Goal: Task Accomplishment & Management: Complete application form

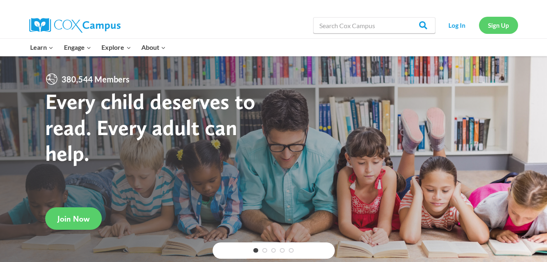
click at [489, 23] on link "Sign Up" at bounding box center [498, 25] width 39 height 17
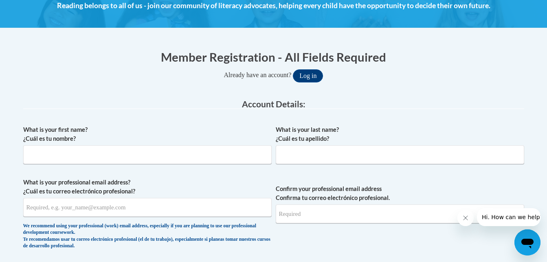
scroll to position [126, 0]
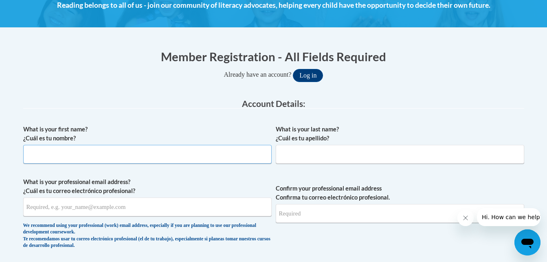
click at [149, 154] on input "What is your first name? ¿Cuál es tu nombre?" at bounding box center [147, 154] width 249 height 19
type input "Kortney"
click at [313, 145] on input "What is your last name? ¿Cuál es tu apellido?" at bounding box center [400, 154] width 249 height 19
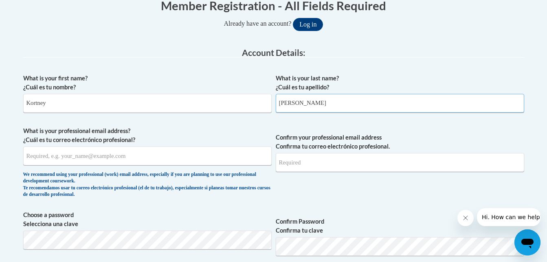
scroll to position [177, 0]
type input "Armbruster"
click at [148, 157] on input "What is your professional email address? ¿Cuál es tu correo electrónico profesi…" at bounding box center [147, 155] width 249 height 19
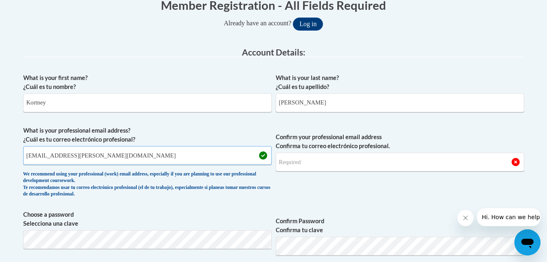
type input "kortney.armbruster@gozeps.org"
click at [305, 165] on input "Confirm your professional email address Confirma tu correo electrónico profesio…" at bounding box center [400, 161] width 249 height 19
type input "kortney.armbruster@gozeps.org"
click at [448, 192] on span "Confirm your professional email address Confirma tu correo electrónico profesio…" at bounding box center [400, 163] width 249 height 75
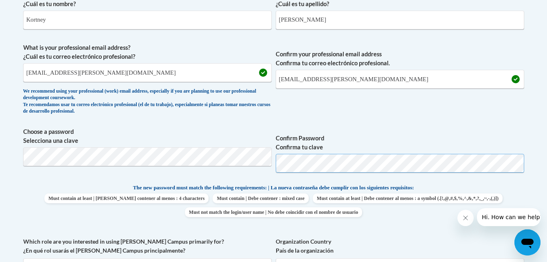
scroll to position [260, 0]
click at [350, 122] on div "What is your first name? ¿Cuál es tu nombre? Kortney What is your last name? ¿C…" at bounding box center [273, 172] width 501 height 372
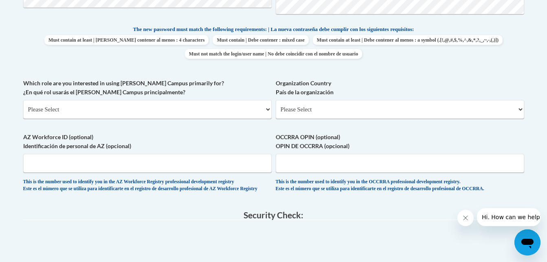
scroll to position [418, 0]
click at [207, 114] on select "Please Select College/University | Colegio/Universidad Community/Nonprofit Part…" at bounding box center [147, 108] width 249 height 19
click at [204, 68] on div "What is your first name? ¿Cuál es tu nombre? Kortney What is your last name? ¿C…" at bounding box center [273, 14] width 501 height 372
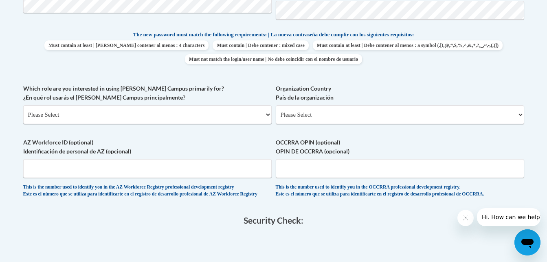
scroll to position [439, 0]
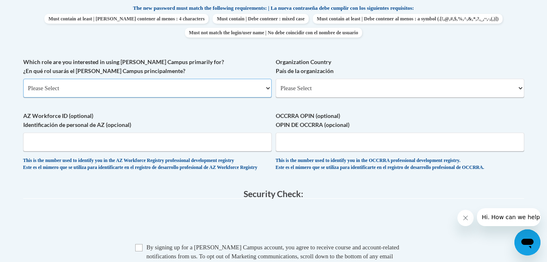
click at [224, 92] on select "Please Select College/University | Colegio/Universidad Community/Nonprofit Part…" at bounding box center [147, 88] width 249 height 19
select select "fbf2d438-af2f-41f8-98f1-81c410e29de3"
click at [23, 79] on select "Please Select College/University | Colegio/Universidad Community/Nonprofit Part…" at bounding box center [147, 88] width 249 height 19
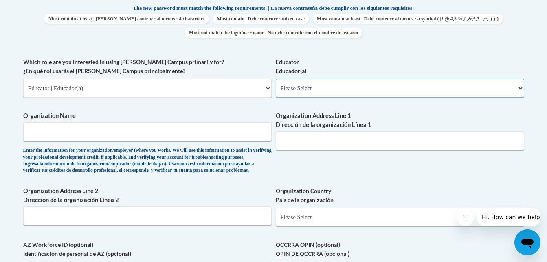
click at [293, 92] on select "Please Select Early Learning/Daycare Teacher/Family Home Care Provider | Maestr…" at bounding box center [400, 88] width 249 height 19
select select "11a86997-7122-4e2e-80c7-11975180ece4"
click at [276, 79] on select "Please Select Early Learning/Daycare Teacher/Family Home Care Provider | Maestr…" at bounding box center [400, 88] width 249 height 19
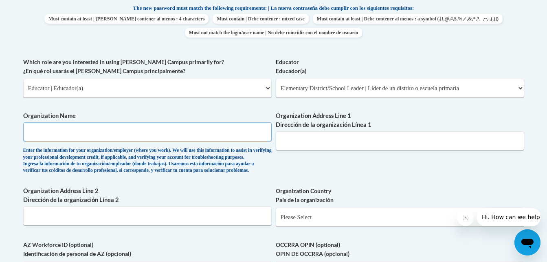
click at [132, 139] on input "Organization Name" at bounding box center [147, 131] width 249 height 19
type input "Noble Local"
click at [341, 138] on input "Organization Address Line 1 Dirección de la organización Línea 1" at bounding box center [400, 140] width 249 height 19
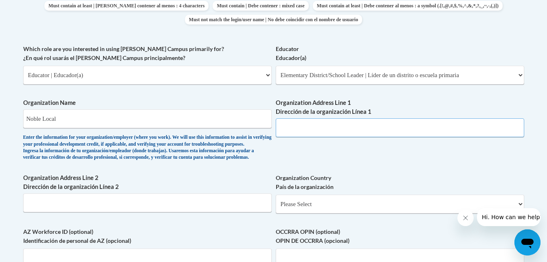
scroll to position [452, 0]
click at [322, 72] on select "Please Select Early Learning/Daycare Teacher/Family Home Care Provider | Maestr…" at bounding box center [400, 75] width 249 height 19
select select "8e40623d-54d0-45cd-9f92-5df65cd3f8cf"
click at [276, 66] on select "Please Select Early Learning/Daycare Teacher/Family Home Care Provider | Maestr…" at bounding box center [400, 75] width 249 height 19
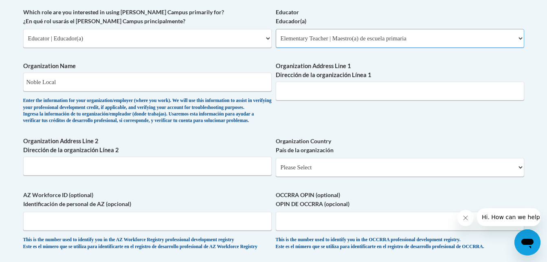
scroll to position [489, 0]
click at [341, 90] on input "Organization Address Line 1 Dirección de la organización Línea 1" at bounding box center [400, 90] width 249 height 19
click at [157, 75] on input "Noble Local" at bounding box center [147, 81] width 249 height 19
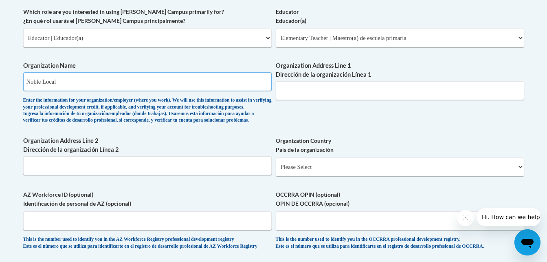
click at [157, 75] on input "Noble Local" at bounding box center [147, 81] width 249 height 19
type input "Shenandoah"
click at [324, 89] on input "Organization Address Line 1 Dirección de la organización Línea 1" at bounding box center [400, 90] width 249 height 19
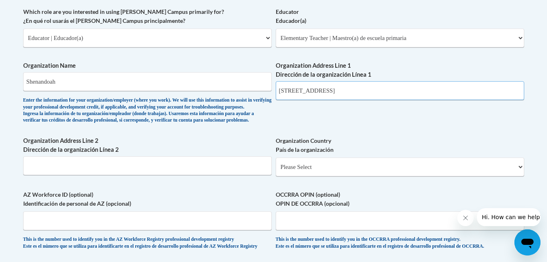
type input "20977 Zep Rd East"
click at [190, 84] on input "Shenandoah" at bounding box center [147, 81] width 249 height 19
type input "Shenandoah"
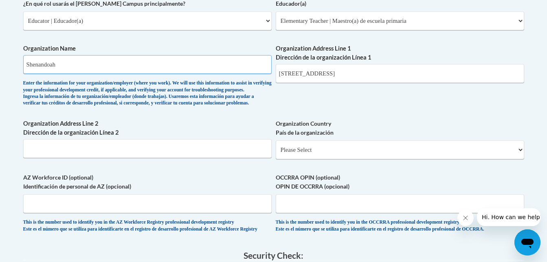
scroll to position [534, 0]
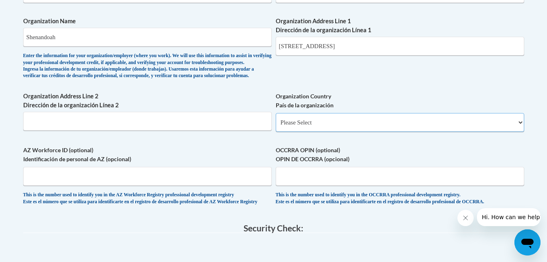
click at [313, 132] on select "Please Select United States | Estados Unidos Outside of the United States | Fue…" at bounding box center [400, 122] width 249 height 19
select select "ad49bcad-a171-4b2e-b99c-48b446064914"
click at [276, 126] on select "Please Select United States | Estados Unidos Outside of the United States | Fue…" at bounding box center [400, 122] width 249 height 19
select select
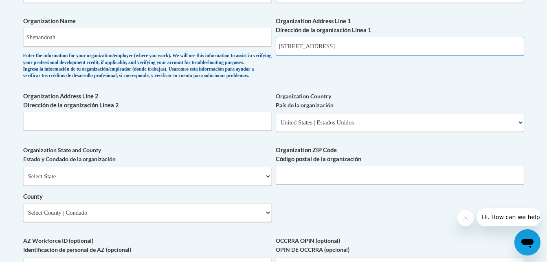
click at [349, 49] on input "20977 Zep Rd East" at bounding box center [400, 46] width 249 height 19
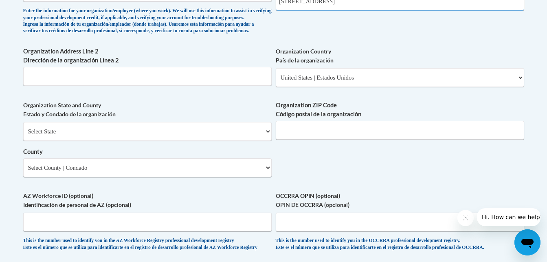
scroll to position [579, 0]
click at [150, 140] on select "Select State Alabama Alaska Arizona Arkansas California Colorado Connecticut De…" at bounding box center [147, 130] width 249 height 19
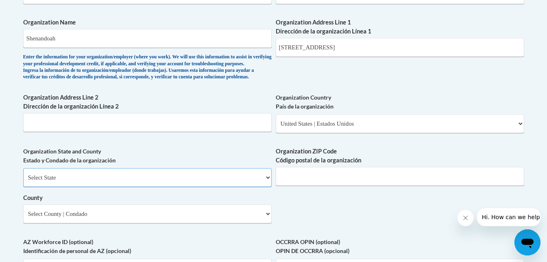
scroll to position [531, 0]
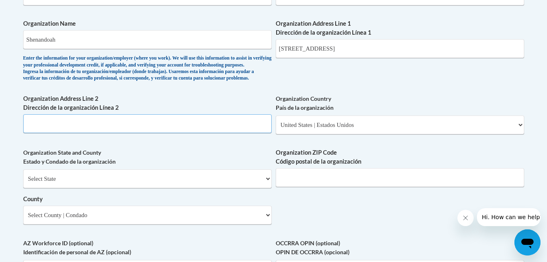
click at [131, 133] on input "Organization Address Line 2 Dirección de la organización Línea 2" at bounding box center [147, 123] width 249 height 19
click at [121, 188] on select "Select State Alabama Alaska Arizona Arkansas California Colorado Connecticut De…" at bounding box center [147, 178] width 249 height 19
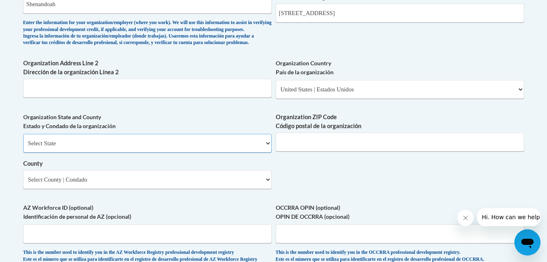
scroll to position [566, 0]
click at [303, 152] on input "Organization ZIP Code Código postal de la organización" at bounding box center [400, 142] width 249 height 19
type input "43779"
click at [207, 153] on select "Select State Alabama Alaska Arizona Arkansas California Colorado Connecticut De…" at bounding box center [147, 143] width 249 height 19
select select "Ohio"
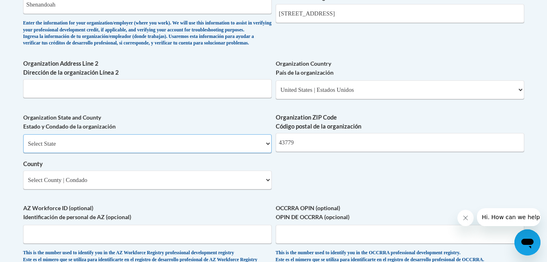
click at [23, 148] on select "Select State Alabama Alaska Arizona Arkansas California Colorado Connecticut De…" at bounding box center [147, 143] width 249 height 19
click at [220, 189] on select "Select County Adams Allen Ashland Ashtabula Athens Auglaize Belmont Brown Butle…" at bounding box center [147, 179] width 249 height 19
select select "Noble"
click at [23, 184] on select "Select County Adams Allen Ashland Ashtabula Athens Auglaize Belmont Brown Butle…" at bounding box center [147, 179] width 249 height 19
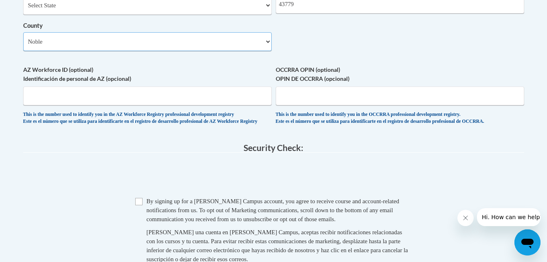
scroll to position [713, 0]
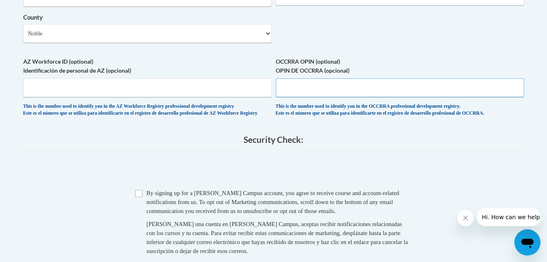
click at [297, 97] on input "OCCRRA OPIN (optional) OPIN DE OCCRRA (opcional)" at bounding box center [400, 87] width 249 height 19
type input "11455713"
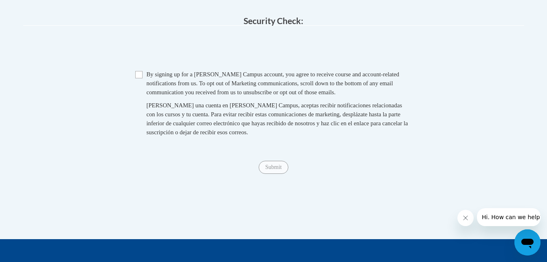
scroll to position [807, 0]
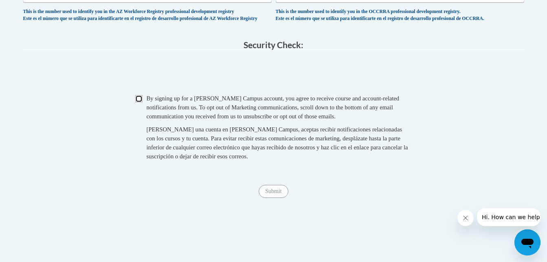
click at [141, 102] on input "Checkbox" at bounding box center [138, 98] width 7 height 7
checkbox input "true"
click at [266, 198] on input "Submit" at bounding box center [273, 191] width 29 height 13
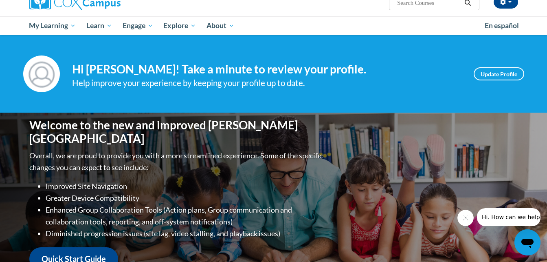
scroll to position [72, 0]
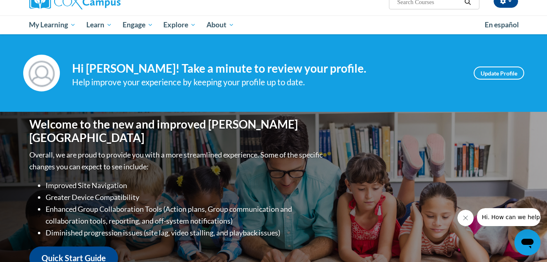
drag, startPoint x: 0, startPoint y: 0, endPoint x: 345, endPoint y: 148, distance: 375.5
click at [266, 212] on li "Enhanced Group Collaboration Tools (Action plans, Group communication and colla…" at bounding box center [185, 215] width 279 height 24
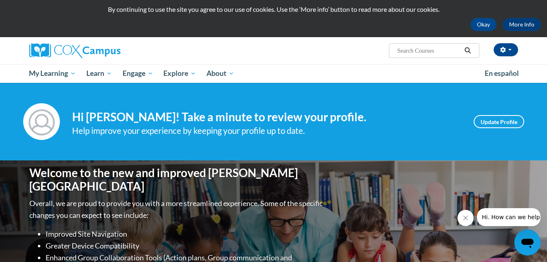
scroll to position [0, 0]
